Goal: Information Seeking & Learning: Learn about a topic

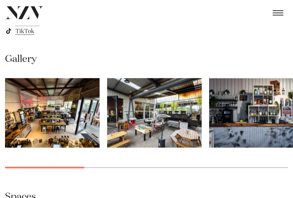
scroll to position [471, 0]
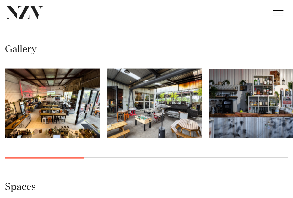
click at [163, 118] on img "2 / 10" at bounding box center [154, 102] width 94 height 69
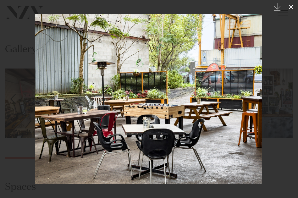
click at [291, 8] on icon at bounding box center [291, 7] width 8 height 8
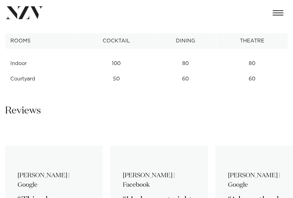
scroll to position [691, 0]
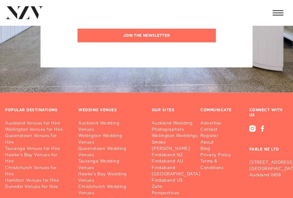
scroll to position [3893, 0]
